Goal: Obtain resource: Obtain resource

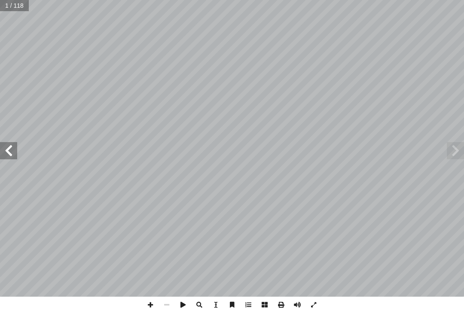
click at [453, 157] on span at bounding box center [455, 150] width 17 height 17
click at [455, 153] on span at bounding box center [455, 150] width 17 height 17
click at [449, 151] on span at bounding box center [455, 150] width 17 height 17
click at [450, 154] on span at bounding box center [455, 150] width 17 height 17
click at [451, 151] on span at bounding box center [455, 150] width 17 height 17
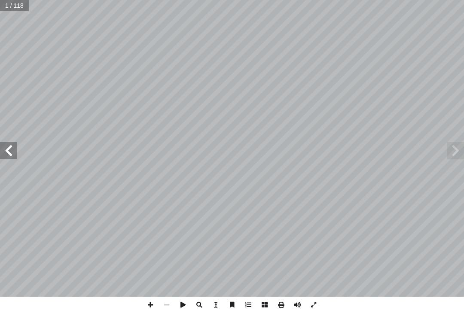
click at [454, 147] on span at bounding box center [455, 150] width 17 height 17
click at [450, 156] on span at bounding box center [455, 150] width 17 height 17
click at [13, 150] on span at bounding box center [8, 150] width 17 height 17
click at [14, 150] on span at bounding box center [8, 150] width 17 height 17
click at [12, 149] on span at bounding box center [8, 150] width 17 height 17
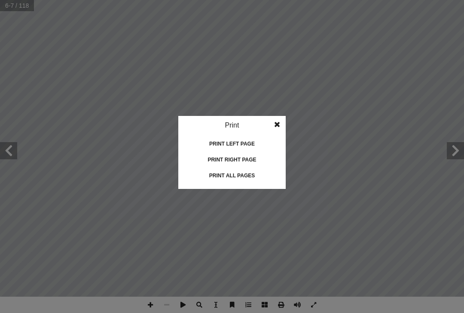
click at [249, 181] on idv "Print Print current page Print left page Print right page Print all pages" at bounding box center [231, 152] width 107 height 73
